Goal: Task Accomplishment & Management: Manage account settings

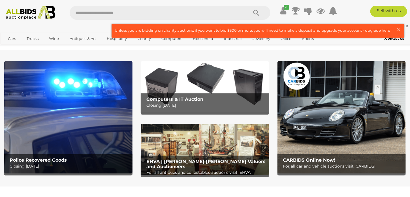
click at [362, 31] on link at bounding box center [258, 30] width 292 height 13
click at [368, 30] on link at bounding box center [258, 30] width 292 height 13
click at [34, 14] on img at bounding box center [30, 13] width 55 height 14
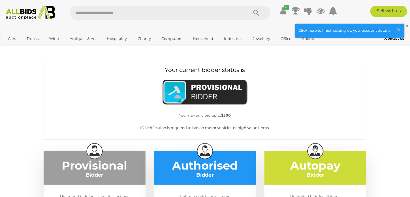
click at [380, 30] on link at bounding box center [350, 30] width 108 height 13
click at [184, 95] on img at bounding box center [205, 93] width 86 height 28
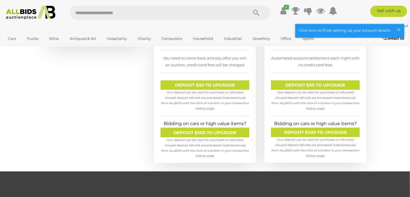
scroll to position [199, 0]
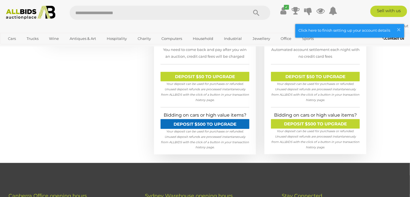
drag, startPoint x: 410, startPoint y: 113, endPoint x: 205, endPoint y: 123, distance: 205.3
click at [205, 123] on link "DEPOSIT $500 TO UPGRADE" at bounding box center [205, 124] width 89 height 10
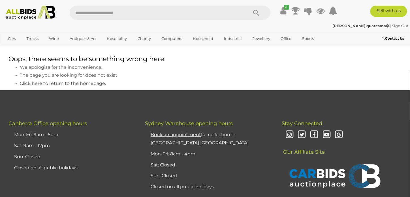
click at [81, 84] on span "Click here to return to the homepage." at bounding box center [63, 83] width 86 height 5
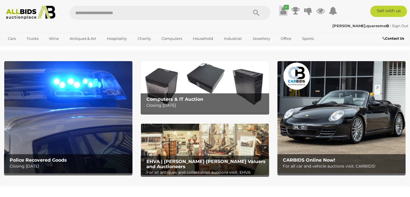
click at [285, 10] on icon at bounding box center [283, 11] width 6 height 10
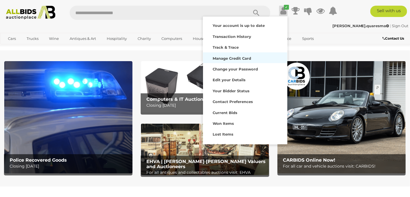
click at [233, 59] on strong "Manage Credit Card" at bounding box center [232, 58] width 39 height 5
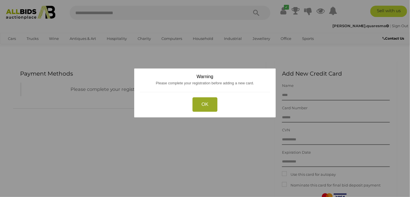
click at [198, 106] on button "OK" at bounding box center [205, 104] width 25 height 14
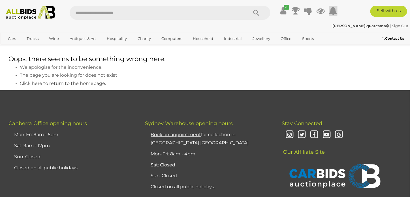
click at [335, 8] on icon at bounding box center [333, 11] width 8 height 10
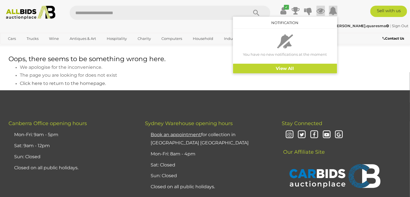
click at [319, 9] on icon at bounding box center [321, 11] width 8 height 10
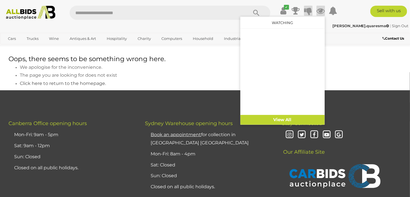
click at [308, 11] on icon at bounding box center [309, 11] width 8 height 10
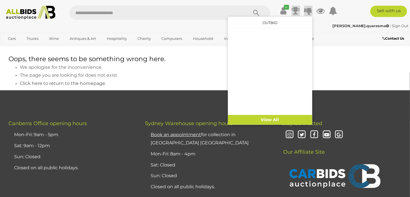
click at [295, 7] on icon at bounding box center [296, 11] width 8 height 10
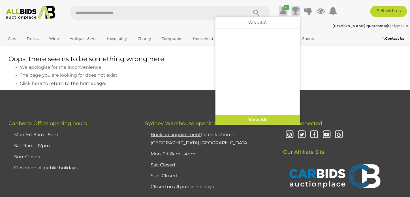
click at [285, 7] on icon "✔" at bounding box center [286, 7] width 5 height 5
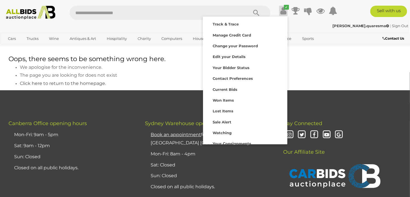
scroll to position [27, 0]
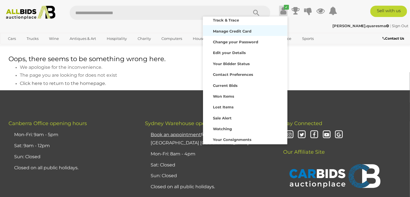
click at [251, 32] on div "Manage Credit Card" at bounding box center [246, 31] width 82 height 8
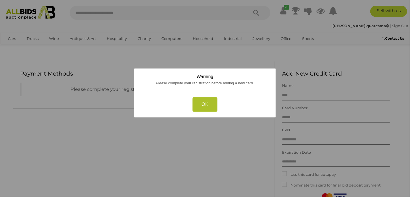
click at [205, 103] on button "OK" at bounding box center [205, 104] width 25 height 14
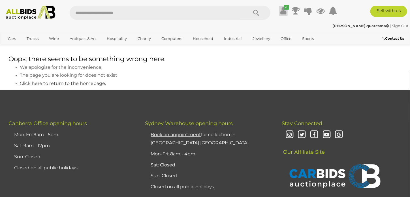
click at [284, 10] on icon at bounding box center [283, 11] width 6 height 10
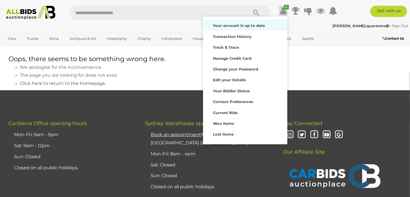
click at [241, 26] on strong "Your account is up to date" at bounding box center [239, 25] width 52 height 5
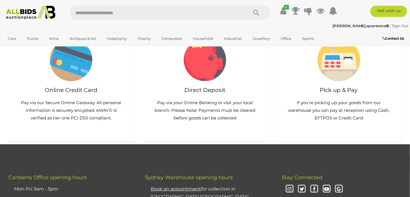
scroll to position [65, 0]
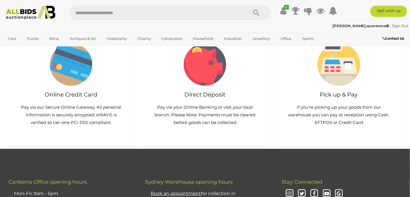
click at [71, 84] on img at bounding box center [71, 64] width 42 height 42
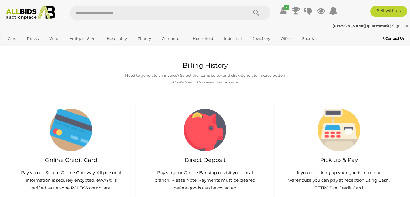
scroll to position [66, 0]
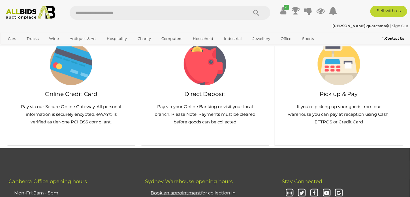
click at [212, 80] on img at bounding box center [205, 64] width 42 height 42
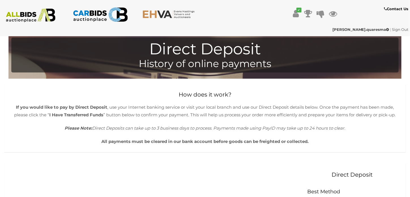
click at [367, 30] on strong "[PERSON_NAME].quaresma" at bounding box center [361, 29] width 57 height 5
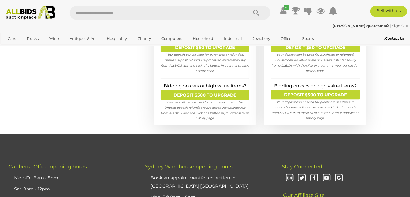
scroll to position [235, 0]
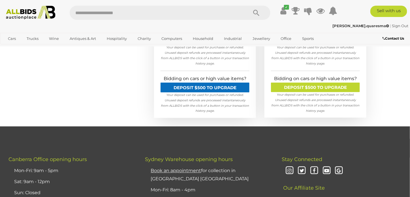
click at [238, 88] on link "DEPOSIT $500 TO UPGRADE" at bounding box center [205, 88] width 89 height 10
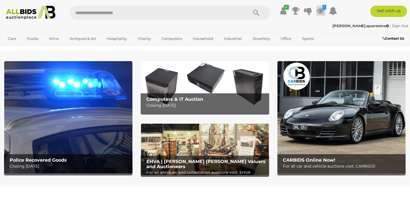
click at [319, 8] on icon at bounding box center [321, 11] width 8 height 10
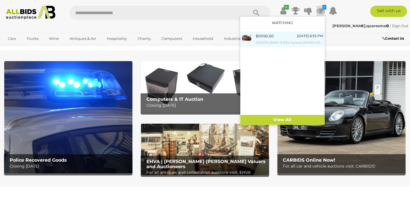
click at [272, 38] on span "$10150.00" at bounding box center [265, 36] width 18 height 5
